Goal: Navigation & Orientation: Find specific page/section

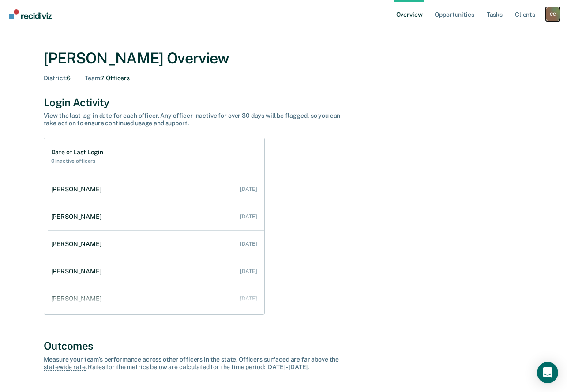
click at [554, 18] on div "C C" at bounding box center [553, 14] width 14 height 14
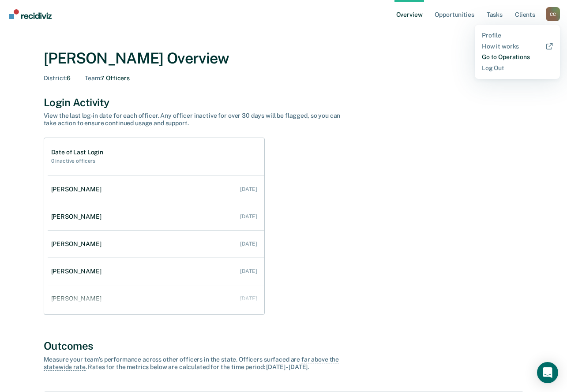
click at [487, 57] on link "Go to Operations" at bounding box center [517, 56] width 71 height 7
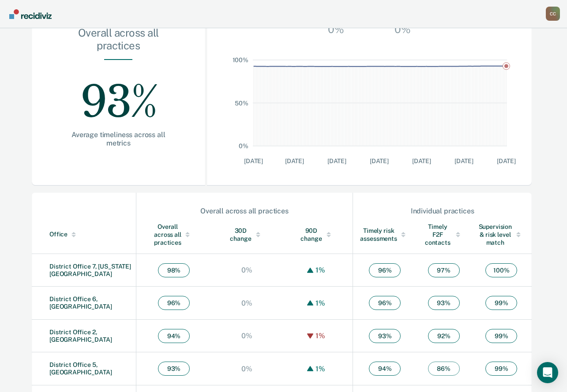
scroll to position [232, 0]
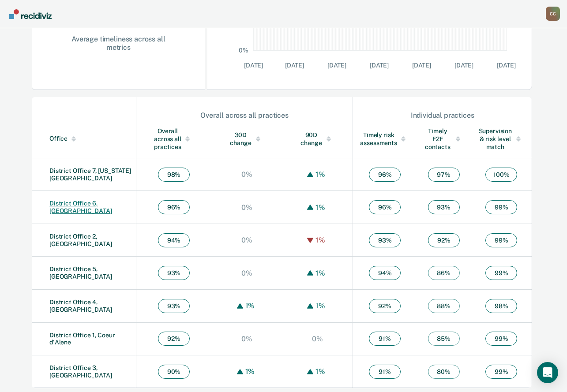
click at [98, 205] on link "District Office 6, [GEOGRAPHIC_DATA]" at bounding box center [80, 207] width 63 height 15
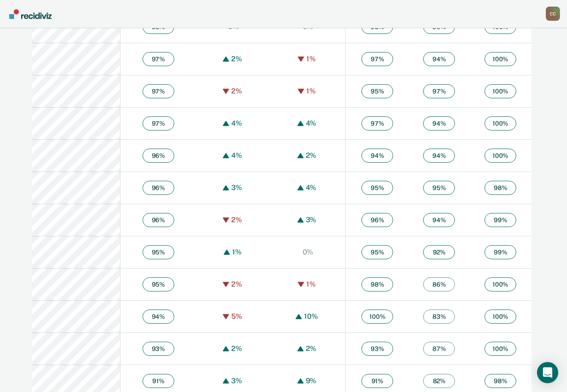
scroll to position [364, 0]
